Goal: Information Seeking & Learning: Learn about a topic

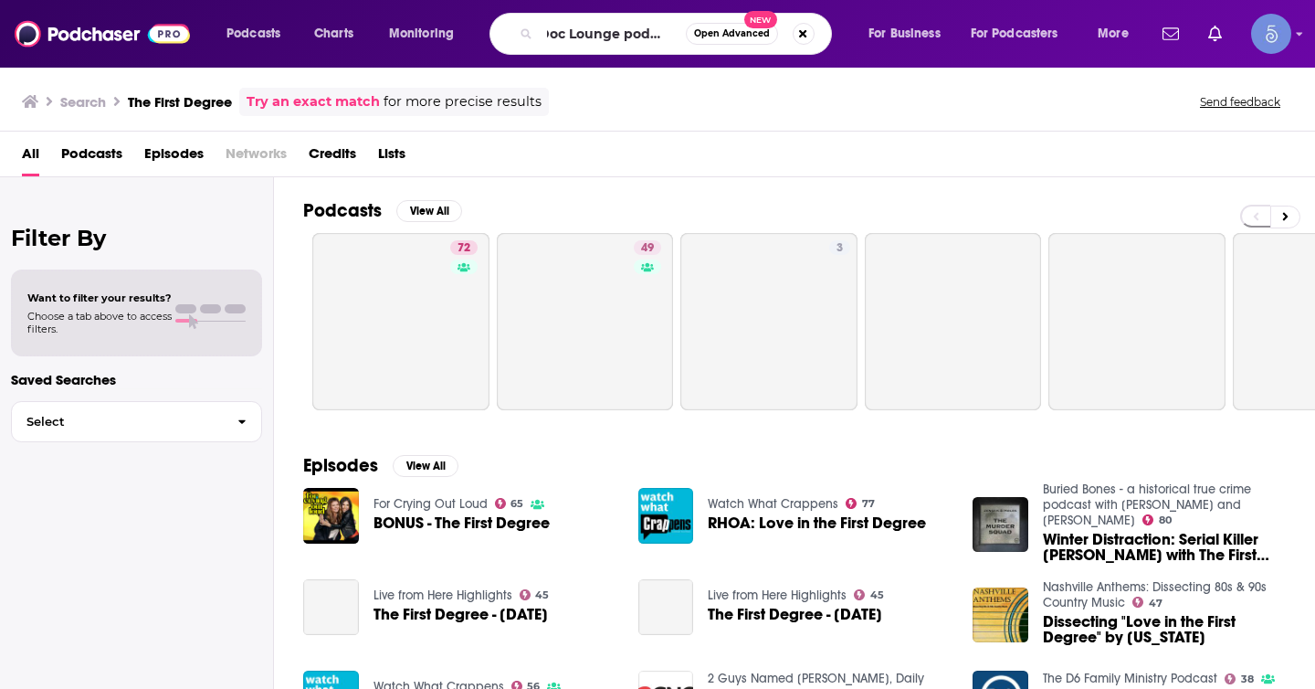
type input "Doc Lounge podcast"
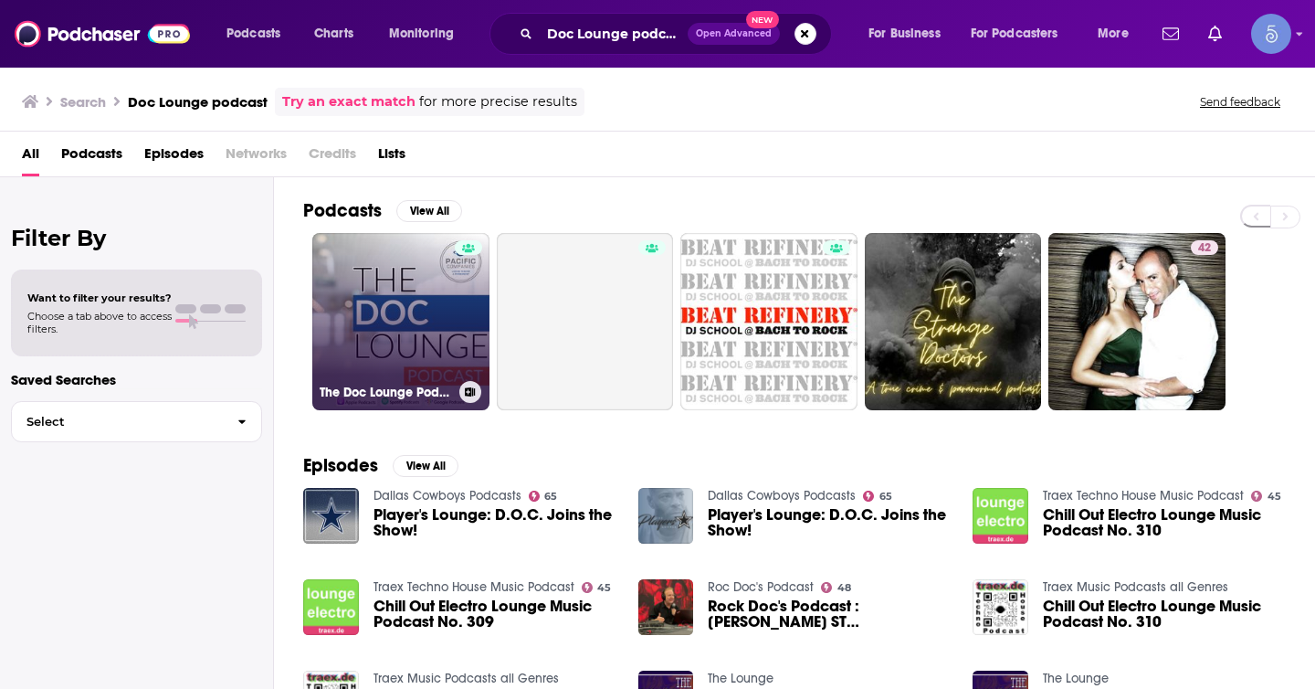
click at [459, 310] on div at bounding box center [468, 310] width 27 height 141
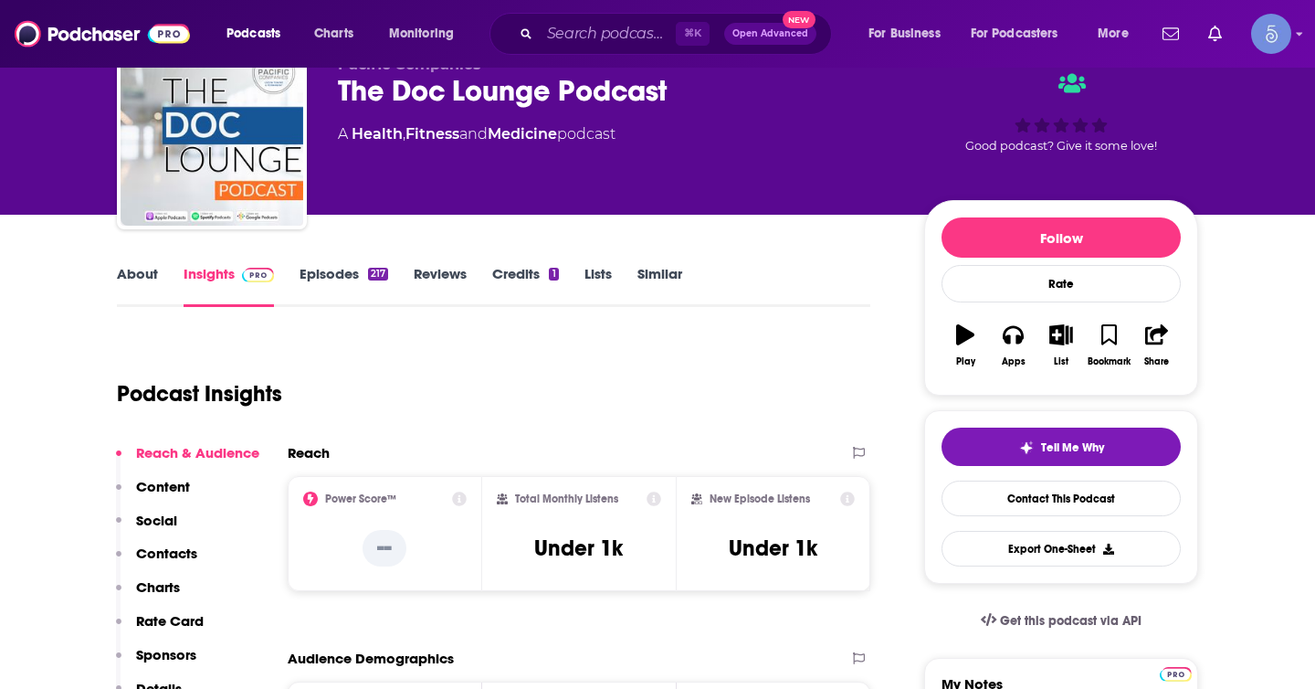
scroll to position [193, 0]
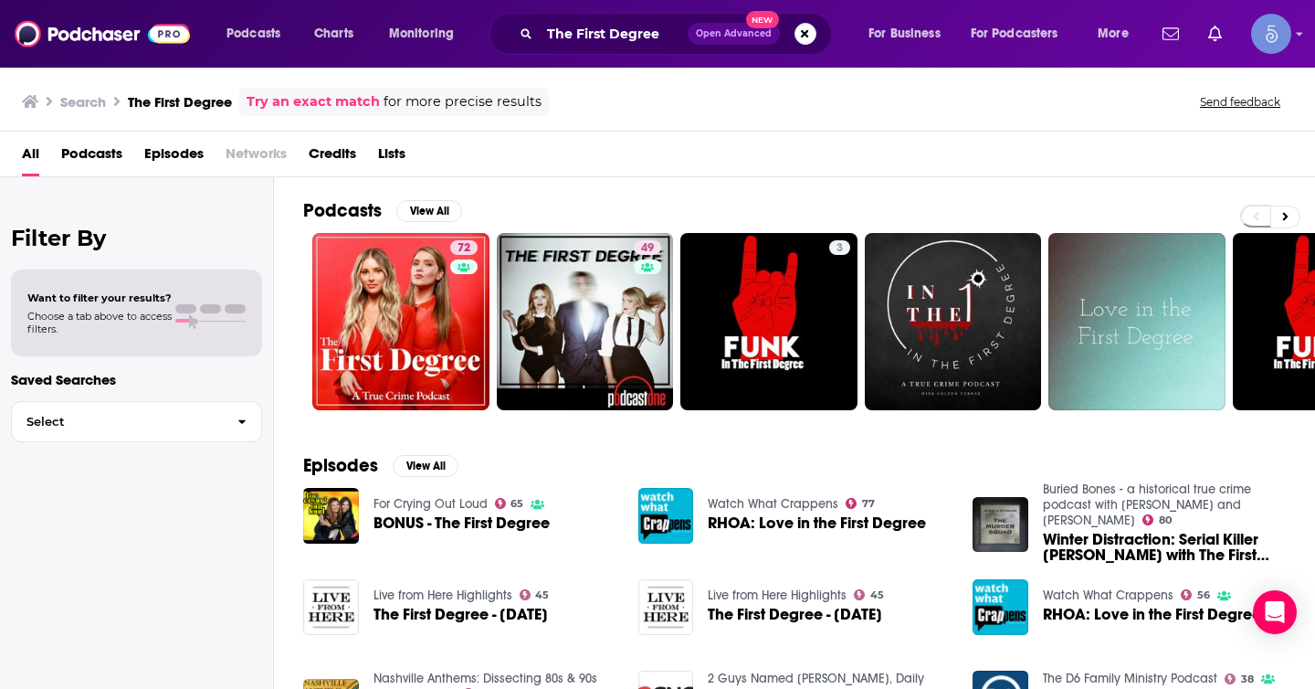
click at [815, 141] on div "All Podcasts Episodes Networks Credits Lists" at bounding box center [661, 157] width 1279 height 37
click at [806, 39] on button "Search podcasts, credits, & more..." at bounding box center [806, 34] width 22 height 22
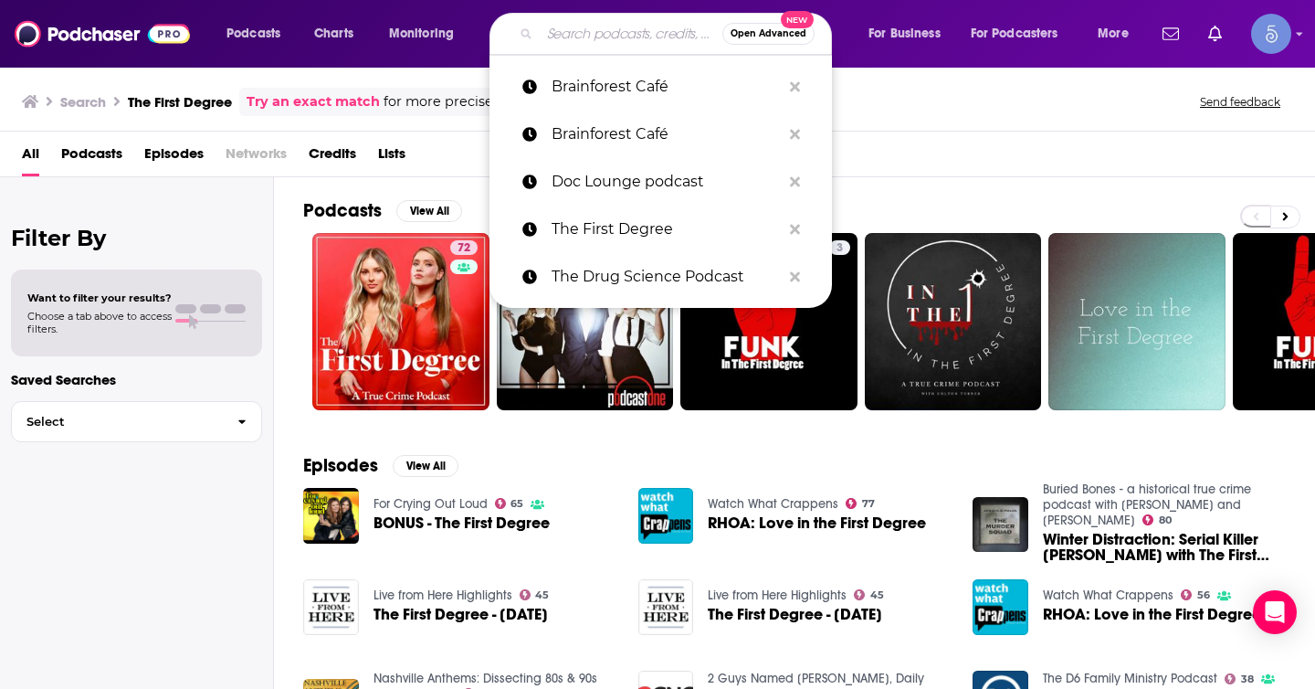
click at [881, 103] on div "Search The First Degree Try an exact match for more precise results Send feedba…" at bounding box center [654, 102] width 1264 height 28
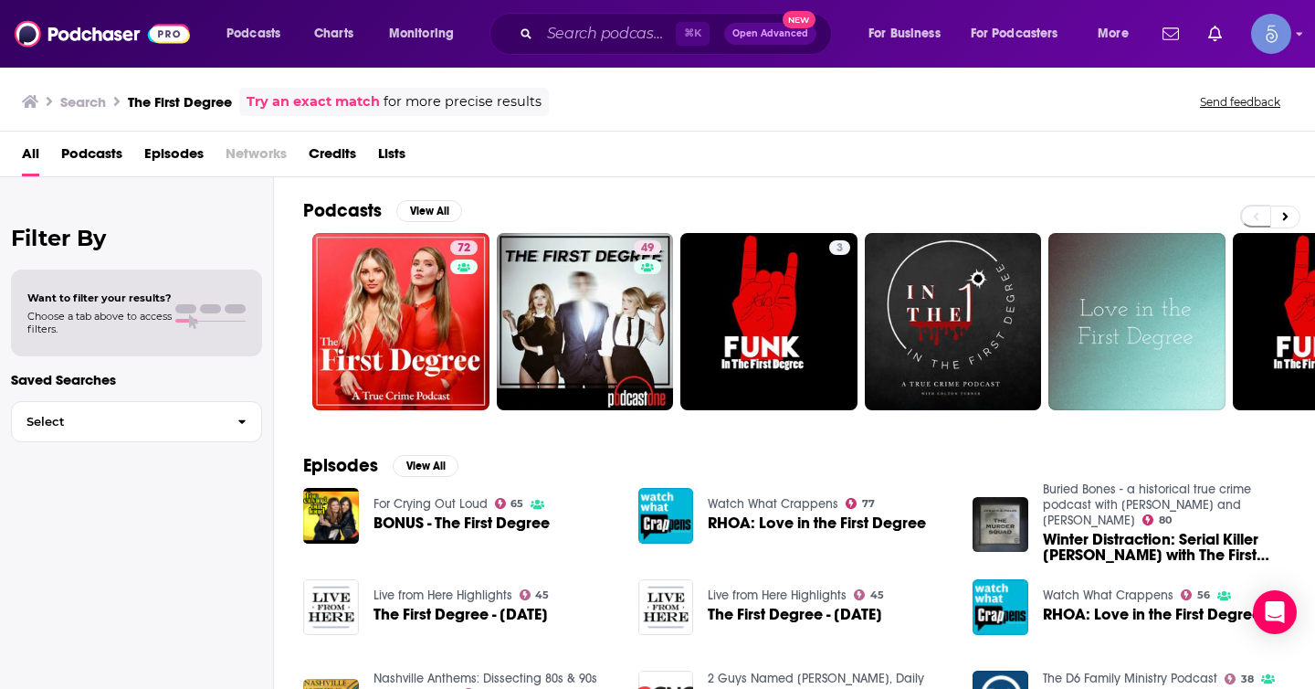
click at [863, 132] on div "All Podcasts Episodes Networks Credits Lists" at bounding box center [657, 155] width 1315 height 46
